Goal: Task Accomplishment & Management: Complete application form

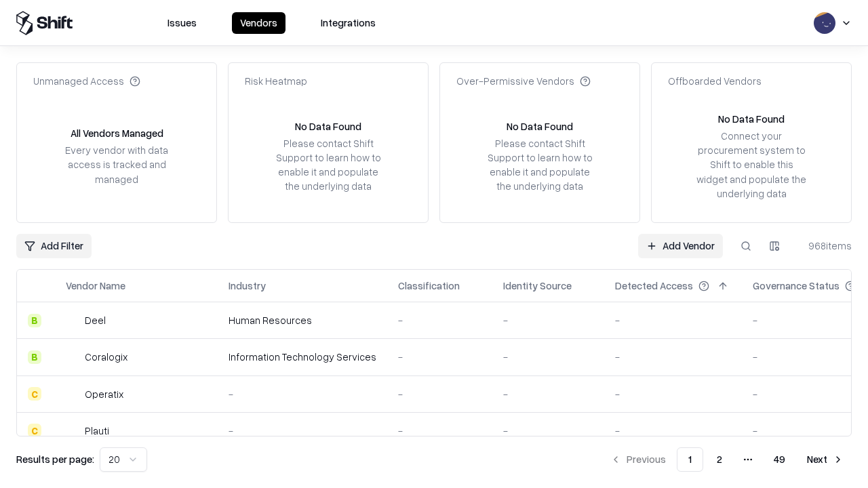
click at [680, 245] on link "Add Vendor" at bounding box center [680, 246] width 85 height 24
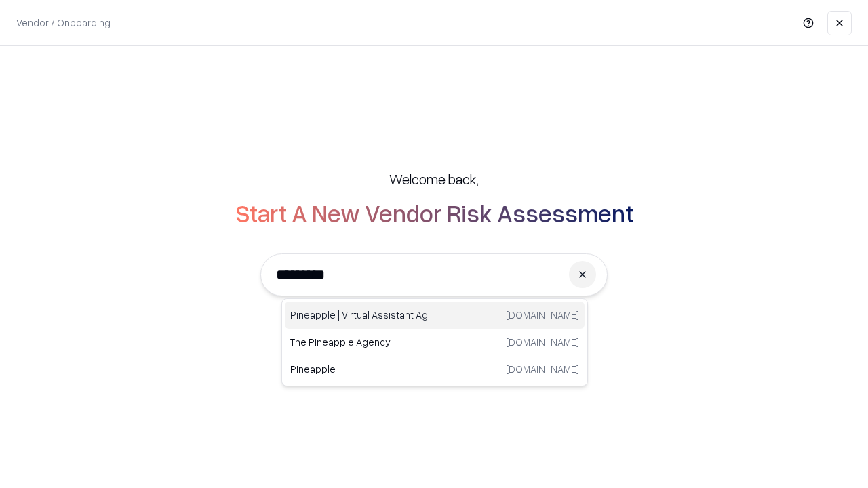
click at [434, 315] on div "Pineapple | Virtual Assistant Agency [DOMAIN_NAME]" at bounding box center [435, 315] width 300 height 27
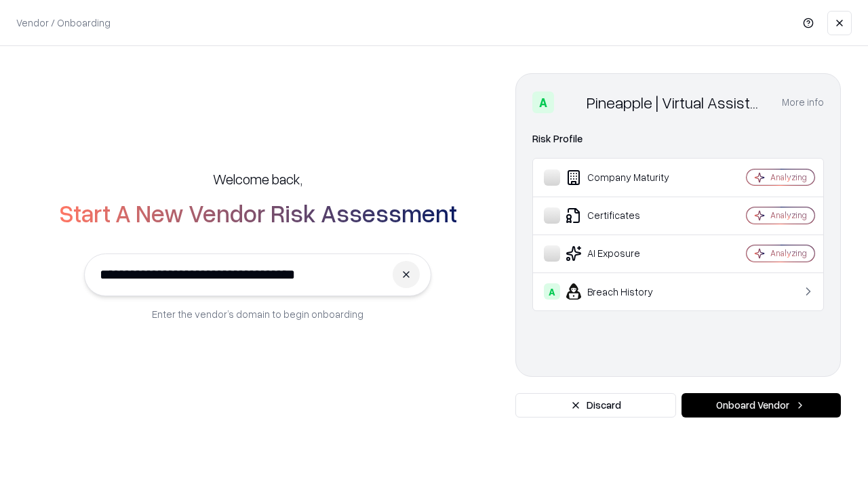
type input "**********"
click at [760, 405] on button "Onboard Vendor" at bounding box center [760, 405] width 159 height 24
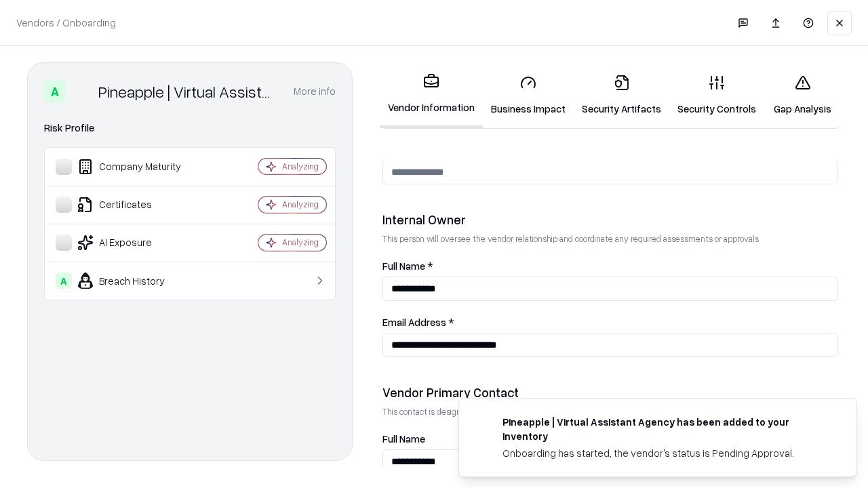
scroll to position [702, 0]
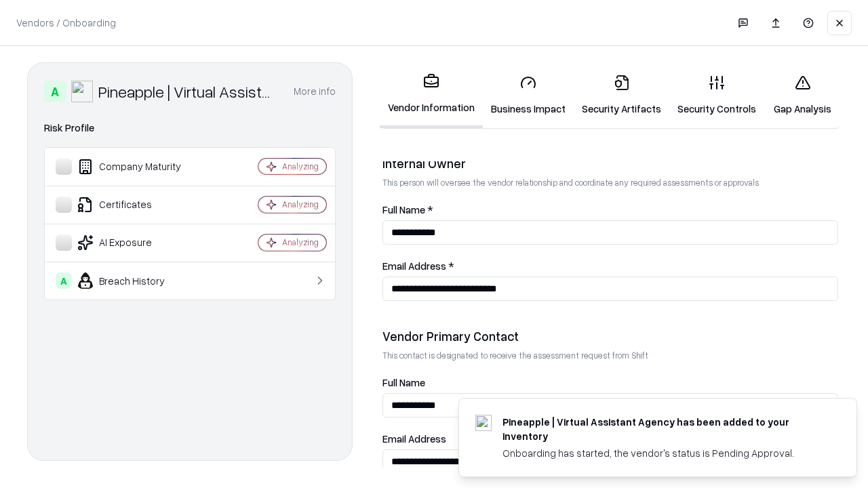
click at [528, 95] on link "Business Impact" at bounding box center [528, 95] width 91 height 63
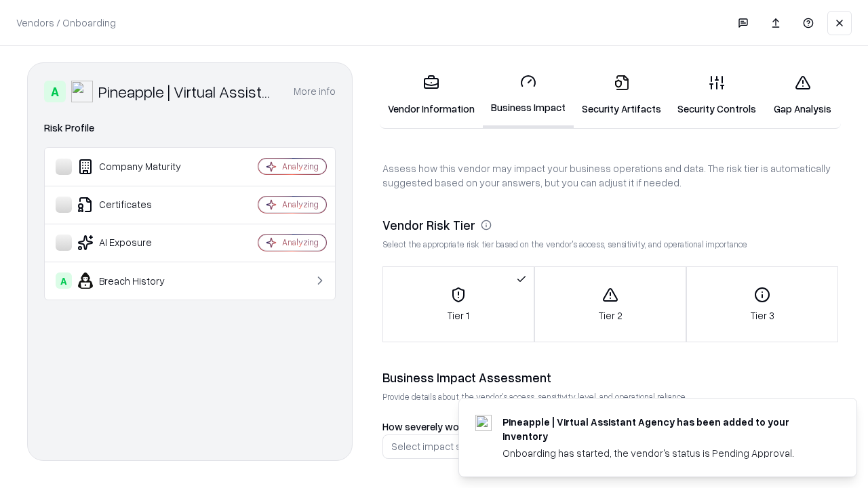
click at [621, 95] on link "Security Artifacts" at bounding box center [621, 95] width 96 height 63
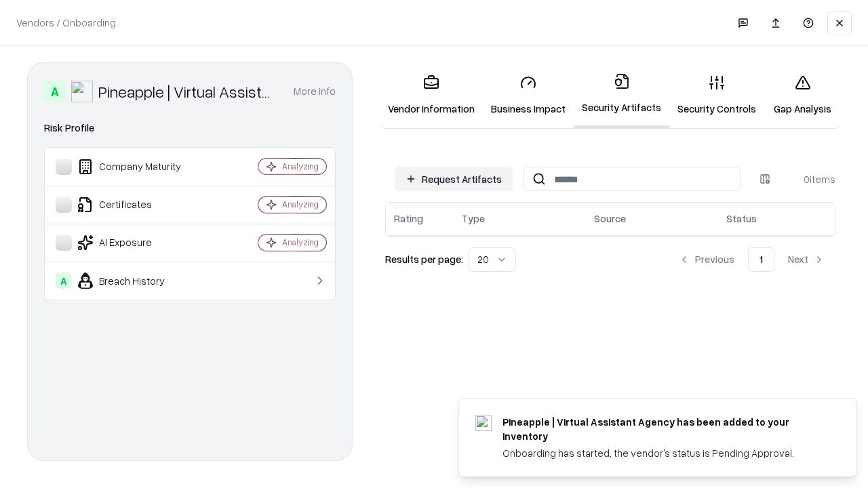
click at [453, 179] on button "Request Artifacts" at bounding box center [453, 179] width 118 height 24
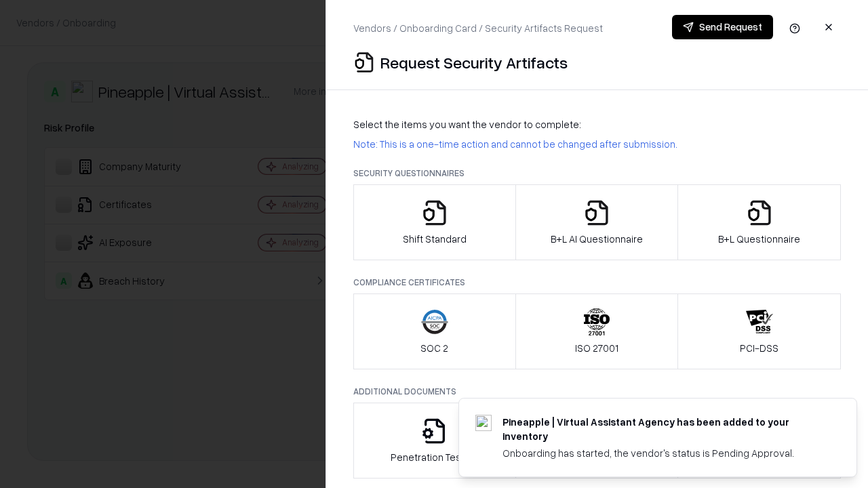
click at [434, 222] on icon "button" at bounding box center [434, 212] width 27 height 27
click at [722, 27] on button "Send Request" at bounding box center [722, 27] width 101 height 24
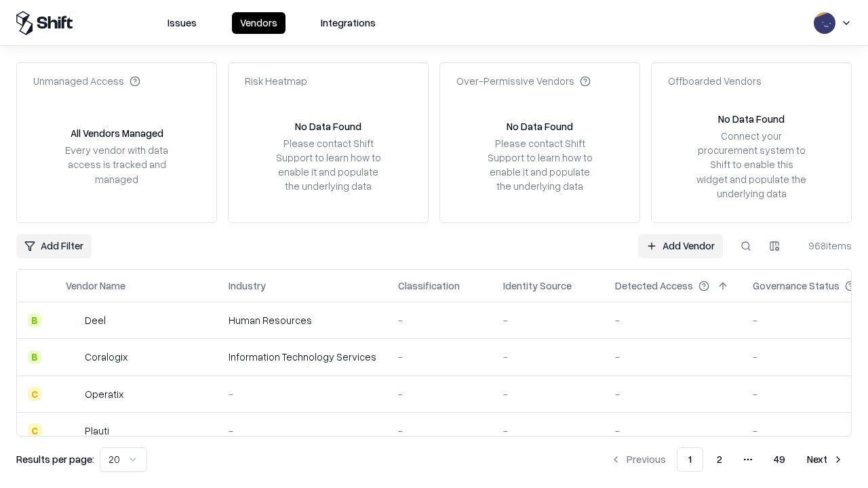
click at [746, 245] on button at bounding box center [745, 246] width 24 height 24
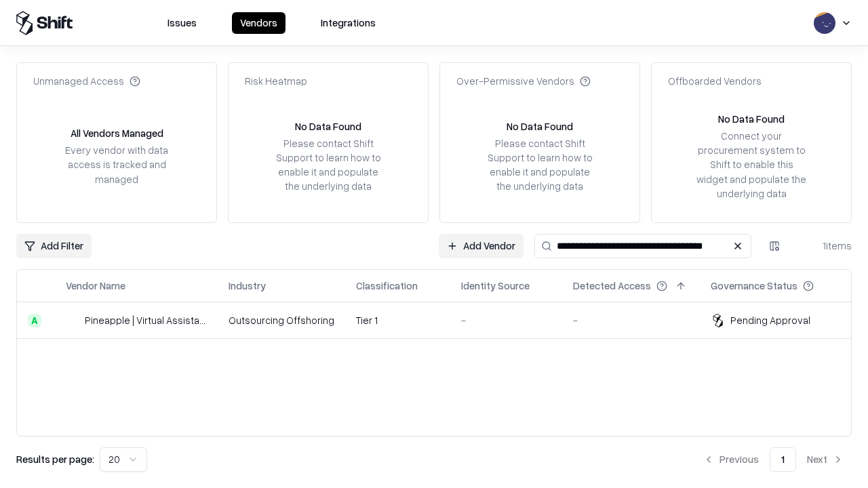
type input "**********"
click at [442, 320] on td "Tier 1" at bounding box center [397, 320] width 105 height 37
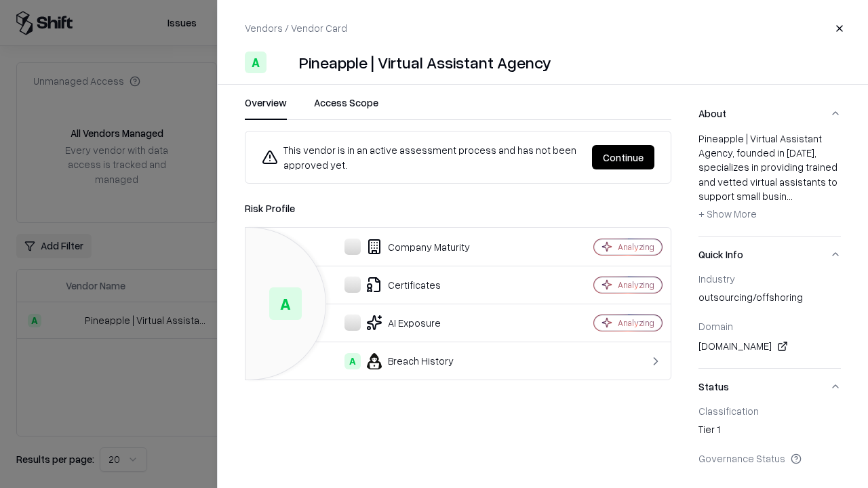
click at [623, 157] on button "Continue" at bounding box center [623, 157] width 62 height 24
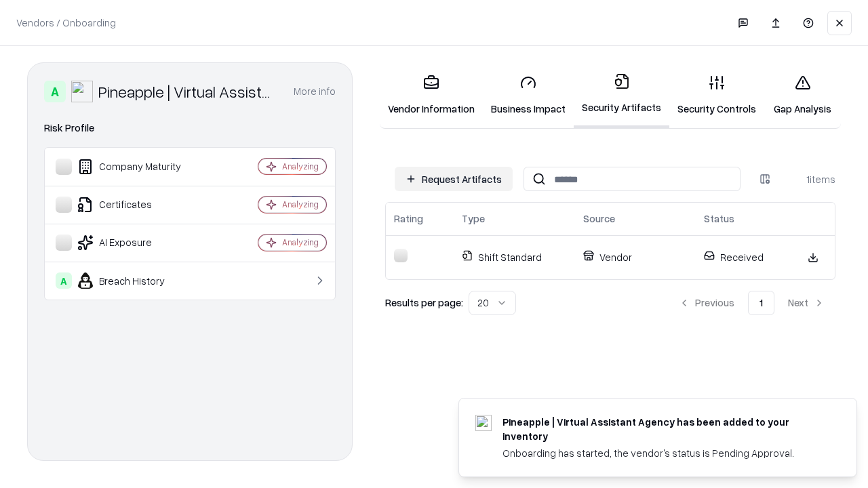
click at [802, 95] on link "Gap Analysis" at bounding box center [802, 95] width 77 height 63
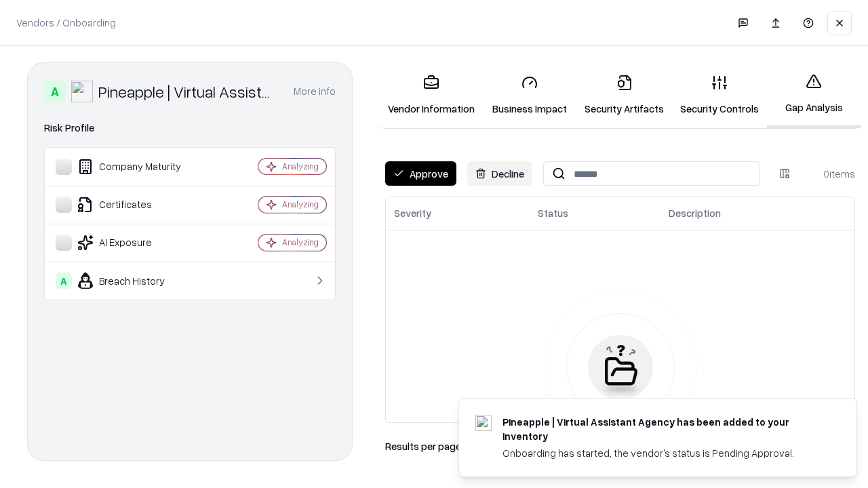
click at [420, 174] on button "Approve" at bounding box center [420, 173] width 71 height 24
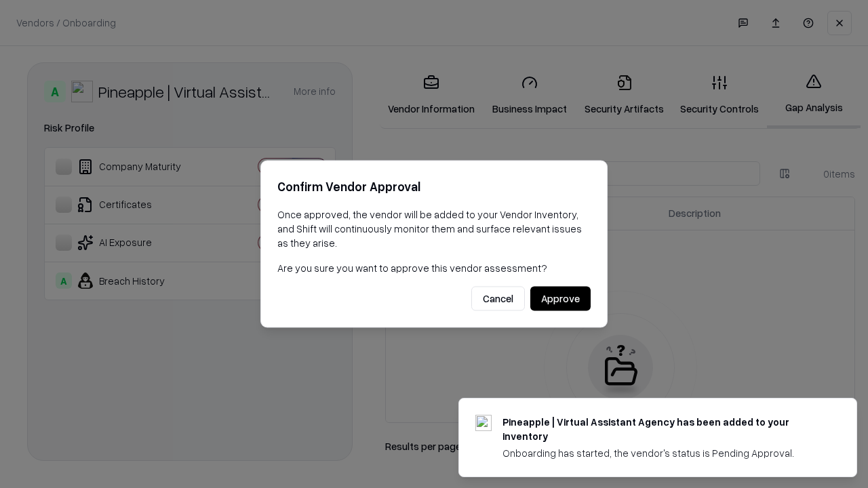
click at [560, 298] on button "Approve" at bounding box center [560, 299] width 60 height 24
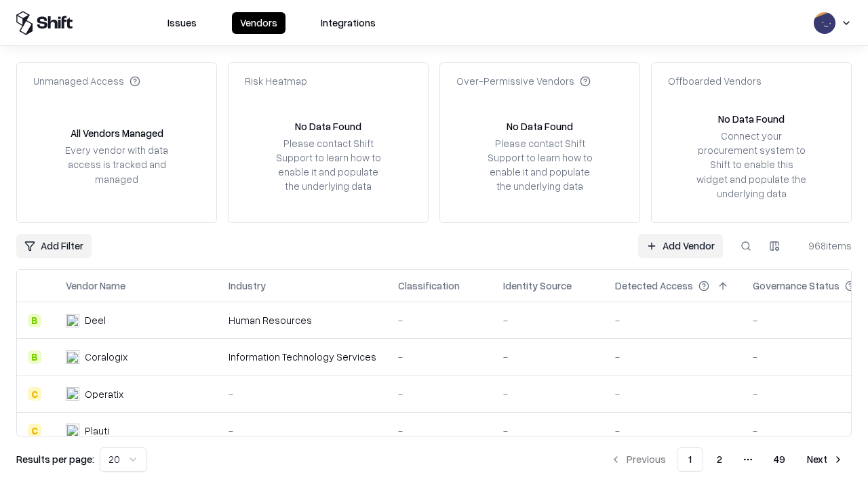
type input "**********"
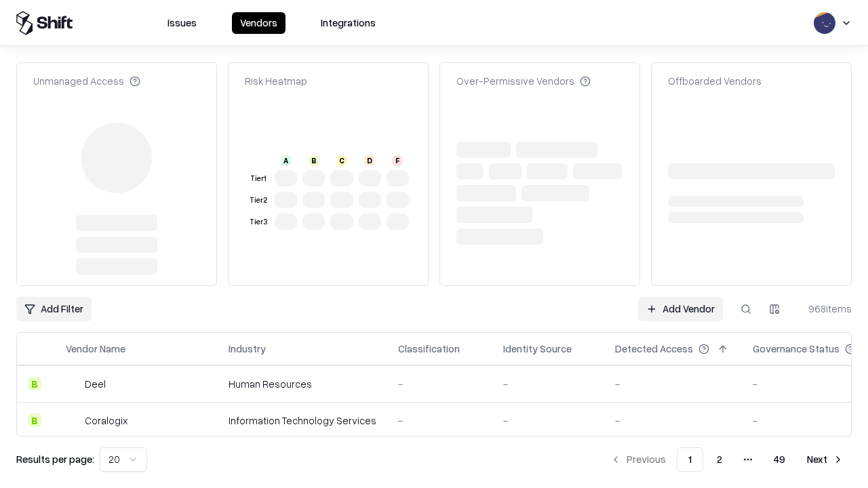
click at [680, 297] on link "Add Vendor" at bounding box center [680, 309] width 85 height 24
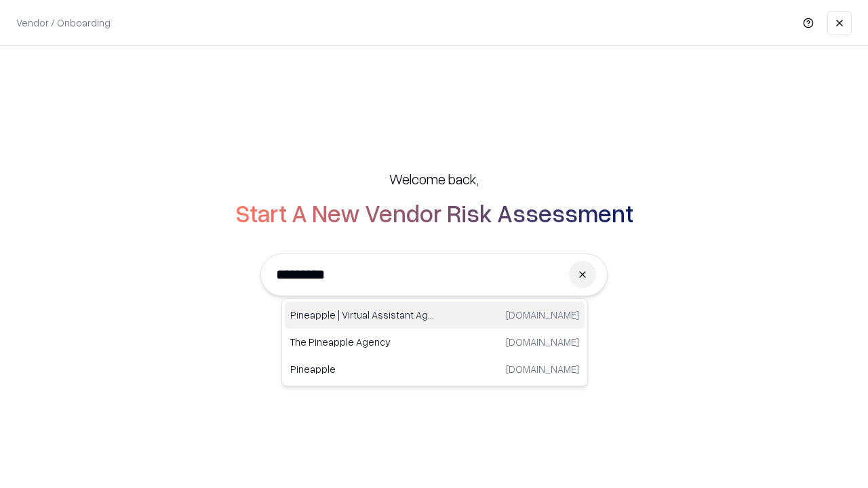
click at [434, 315] on div "Pineapple | Virtual Assistant Agency [DOMAIN_NAME]" at bounding box center [435, 315] width 300 height 27
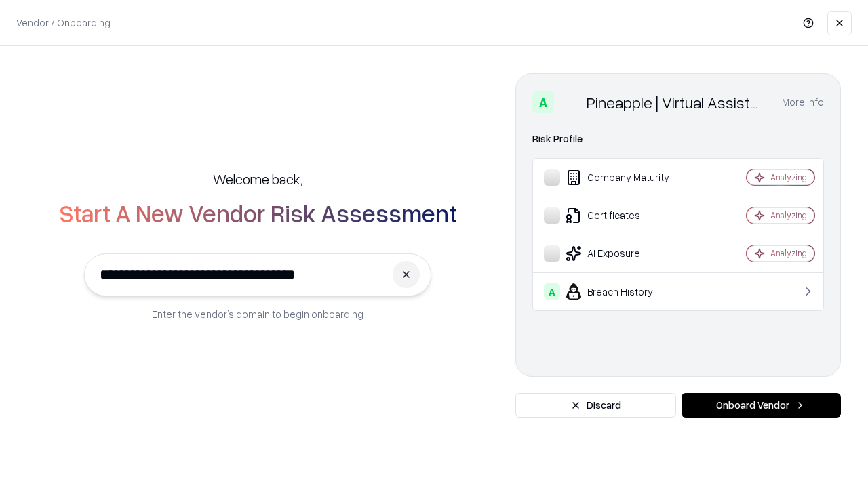
type input "**********"
click at [760, 405] on button "Onboard Vendor" at bounding box center [760, 405] width 159 height 24
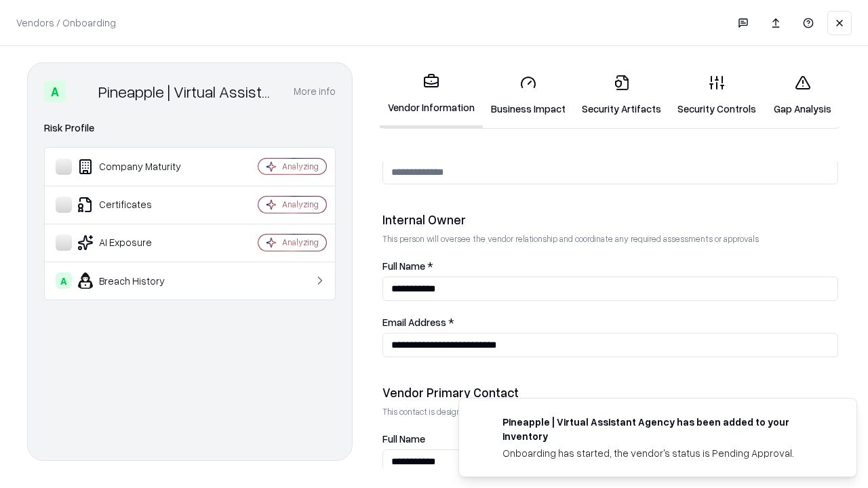
scroll to position [702, 0]
